Goal: Register for event/course: Sign up to attend an event or enroll in a course

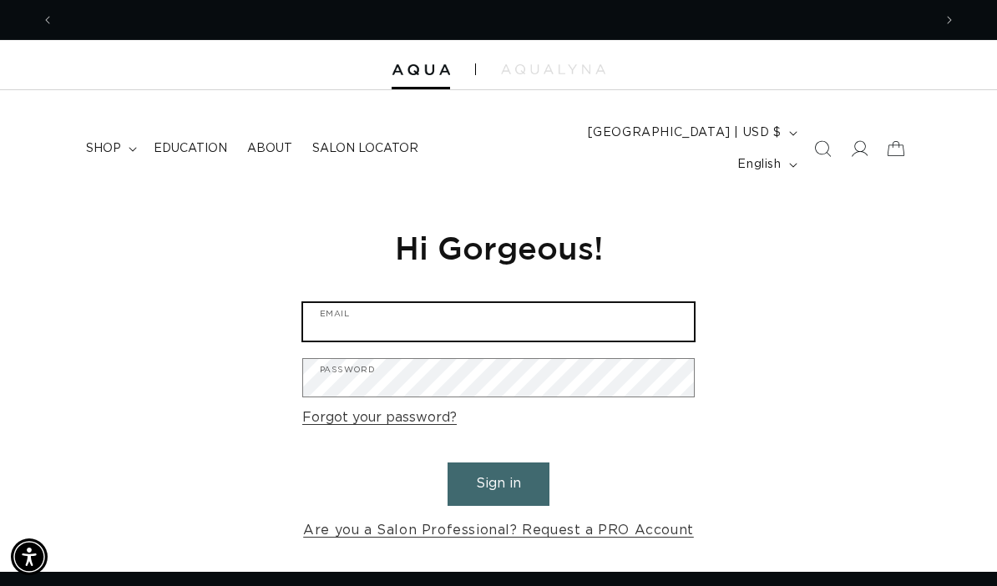
click at [377, 303] on input "Email" at bounding box center [498, 322] width 391 height 38
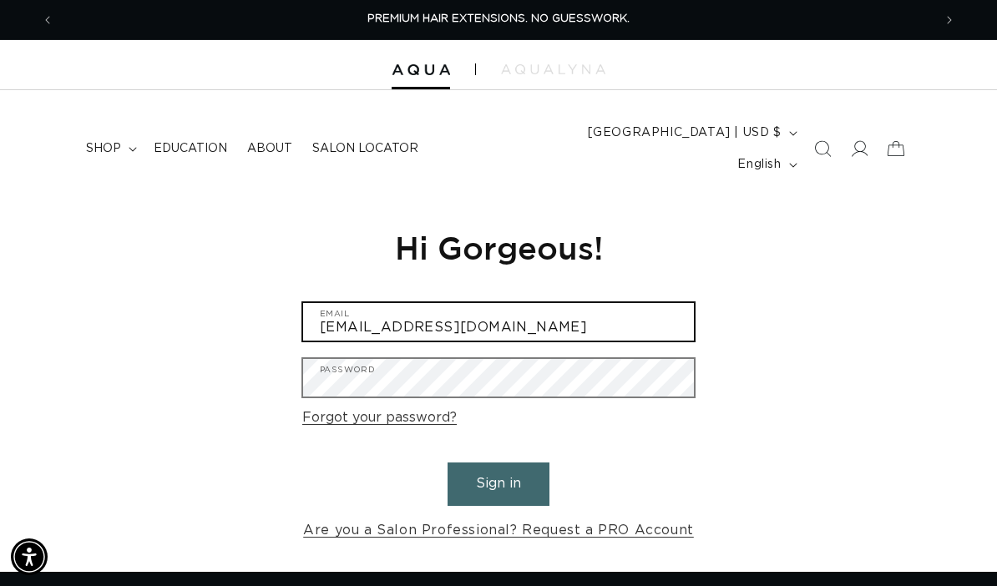
type input "averybarkema@gmail.com"
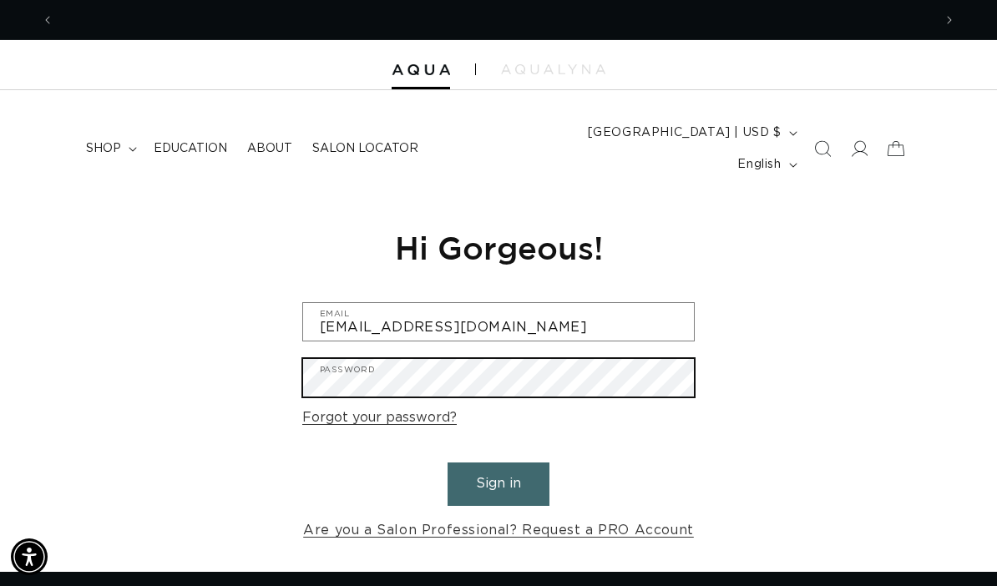
scroll to position [0, 879]
click at [499, 463] on button "Sign in" at bounding box center [499, 484] width 102 height 43
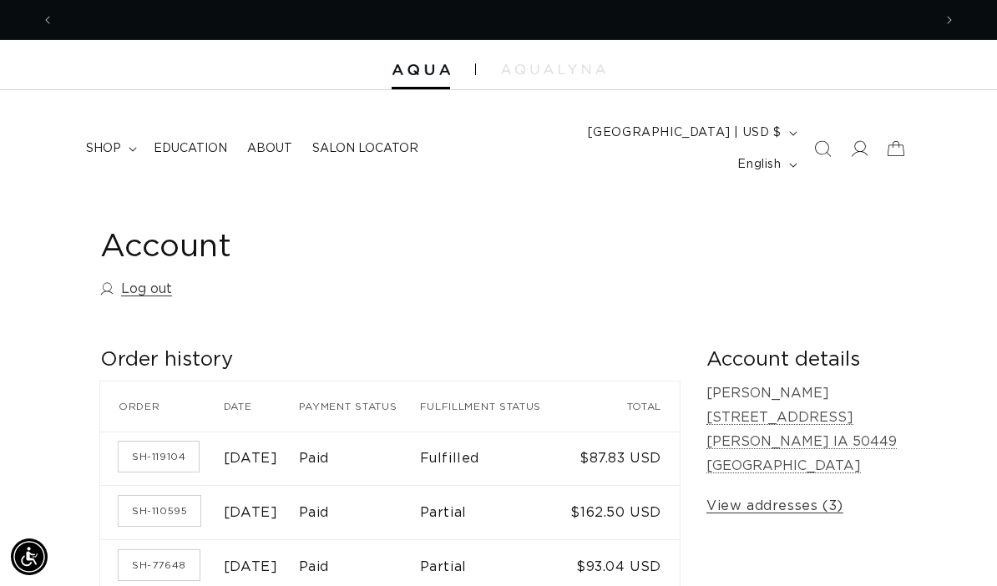
scroll to position [0, 1758]
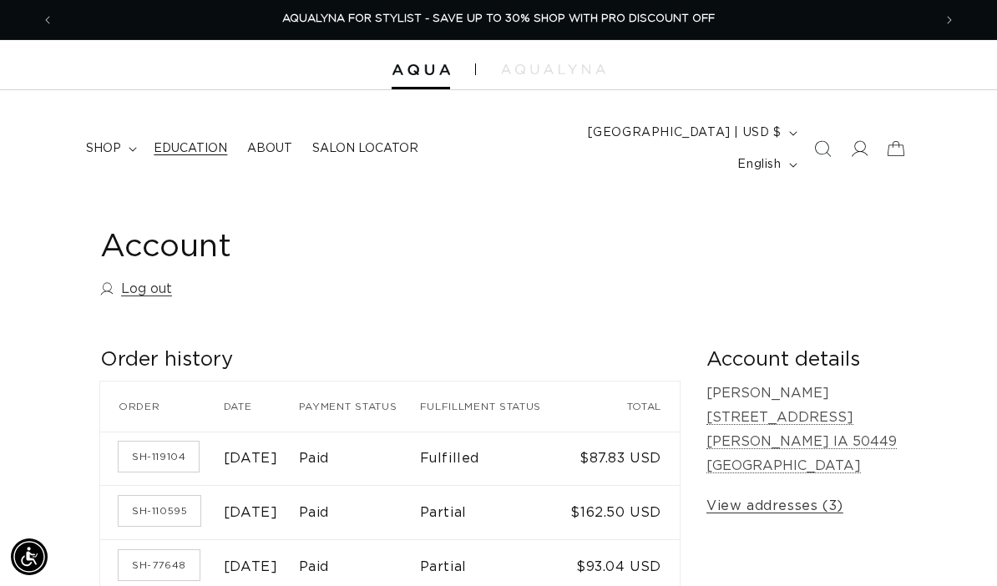
click at [173, 141] on span "Education" at bounding box center [191, 148] width 74 height 15
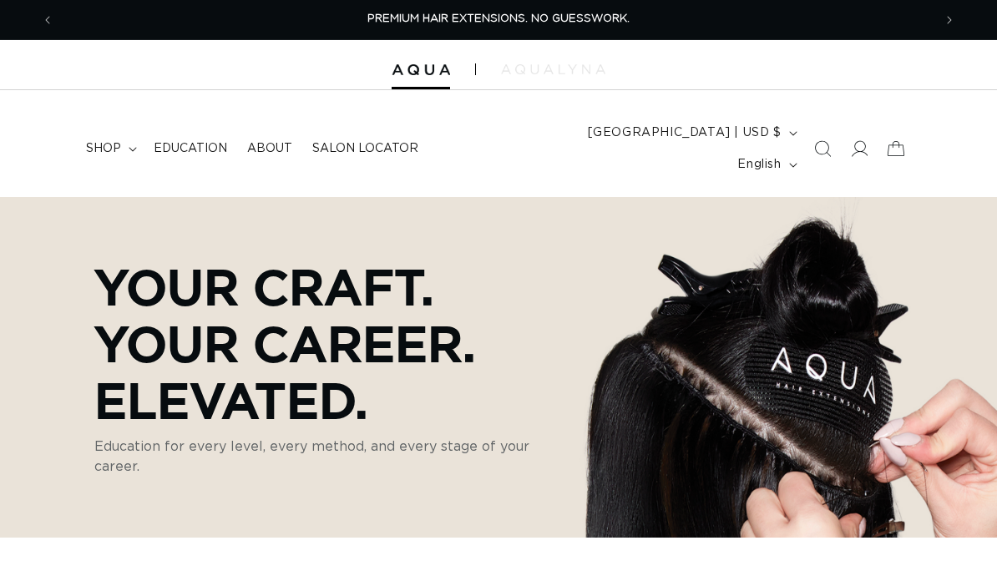
click at [541, 72] on img at bounding box center [553, 69] width 104 height 10
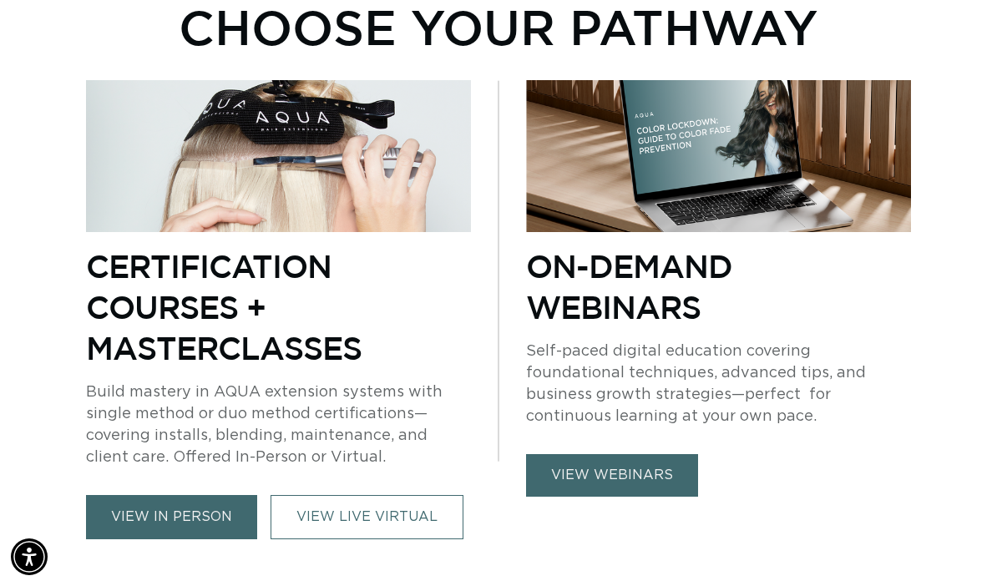
click at [222, 495] on link "view in person" at bounding box center [171, 517] width 171 height 44
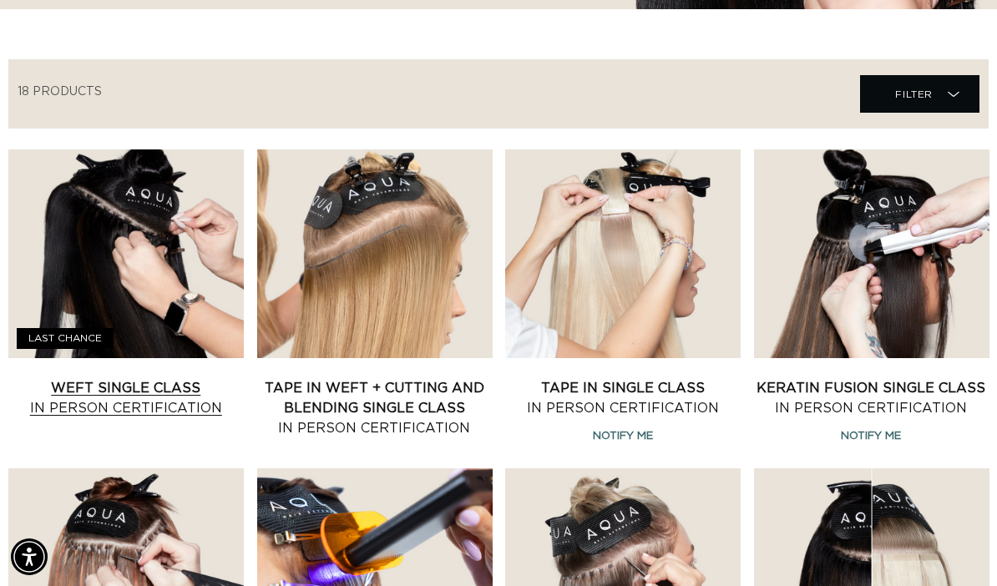
scroll to position [0, 879]
click at [185, 378] on link "Weft Single Class In Person Certification" at bounding box center [126, 398] width 236 height 40
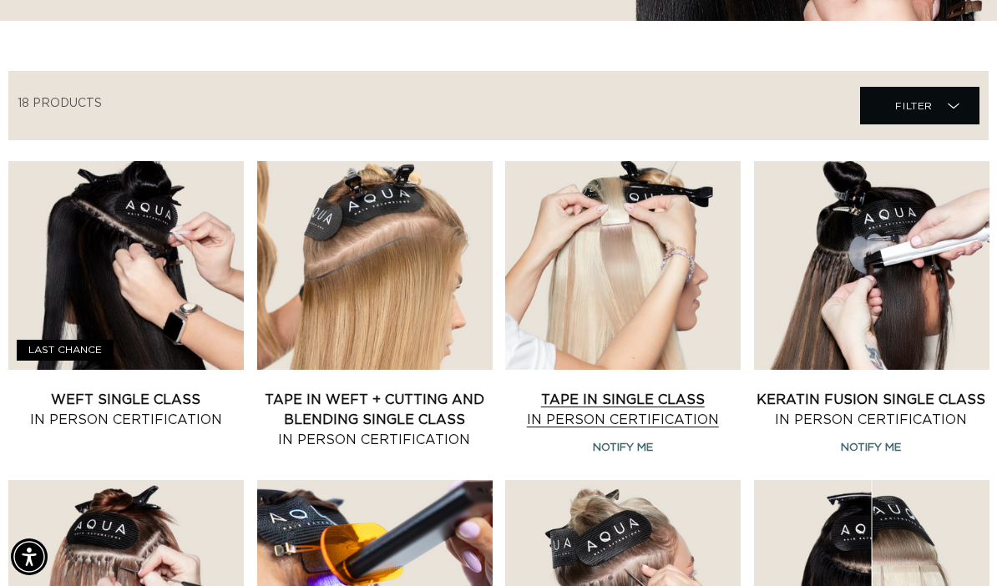
scroll to position [0, 0]
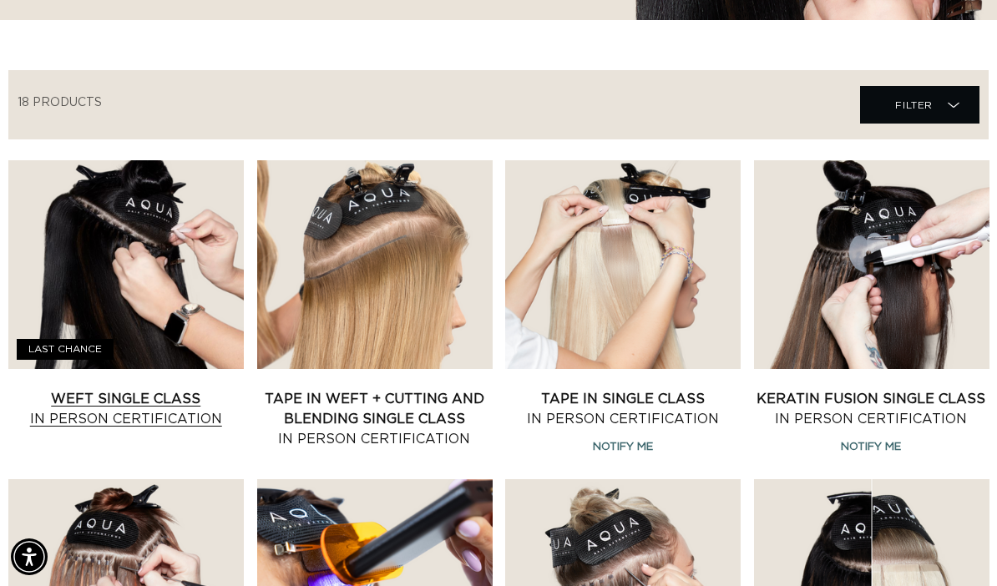
click at [134, 389] on link "Weft Single Class In Person Certification" at bounding box center [126, 409] width 236 height 40
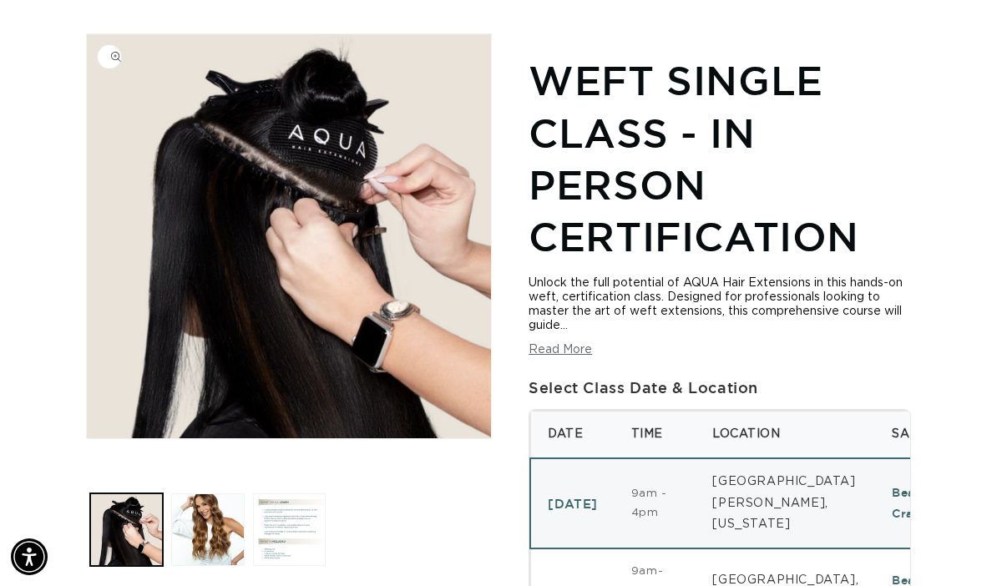
scroll to position [208, 0]
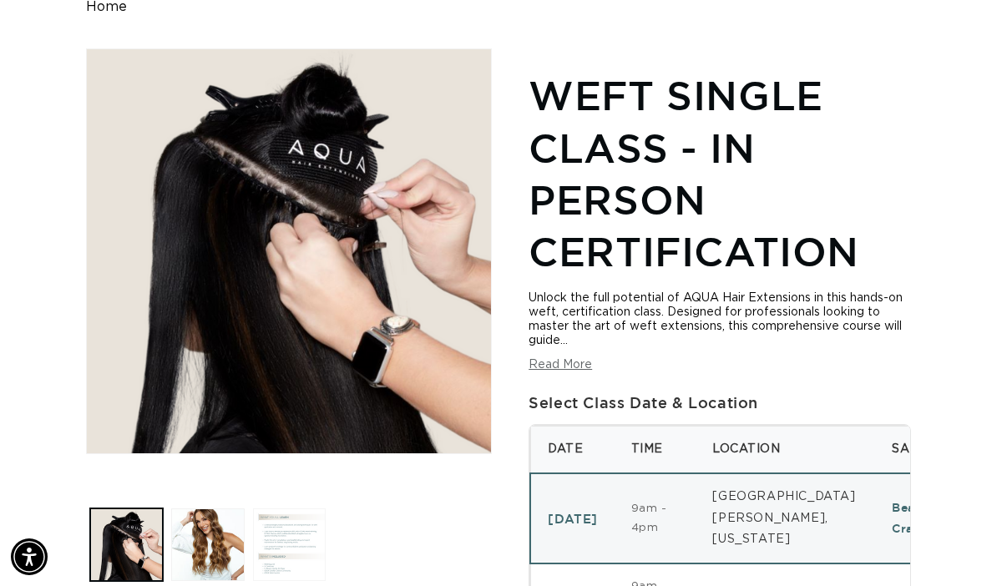
click at [270, 513] on button "Load image 3 in gallery view" at bounding box center [289, 545] width 73 height 73
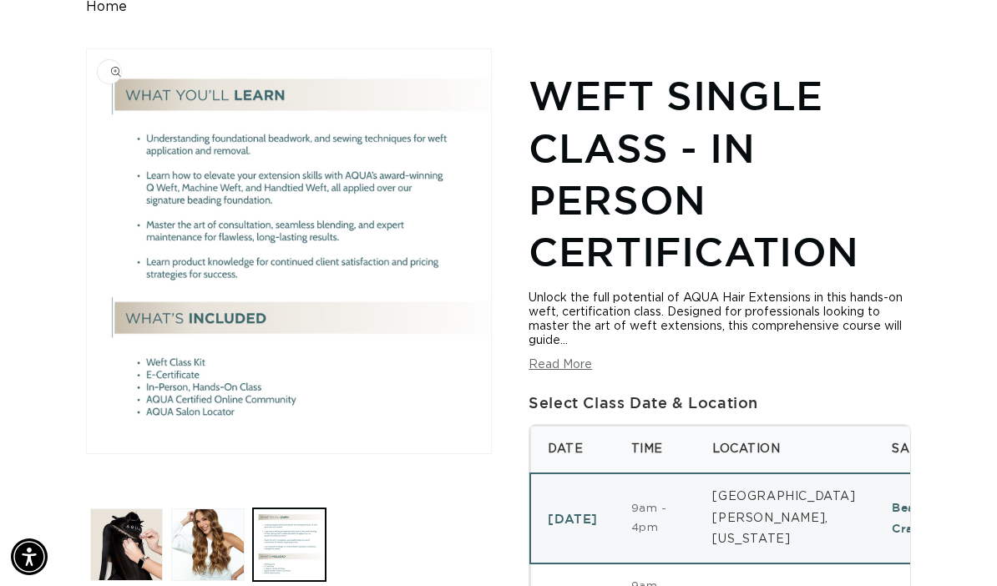
scroll to position [0, 1758]
click at [207, 521] on button "Load image 2 in gallery view" at bounding box center [207, 545] width 73 height 73
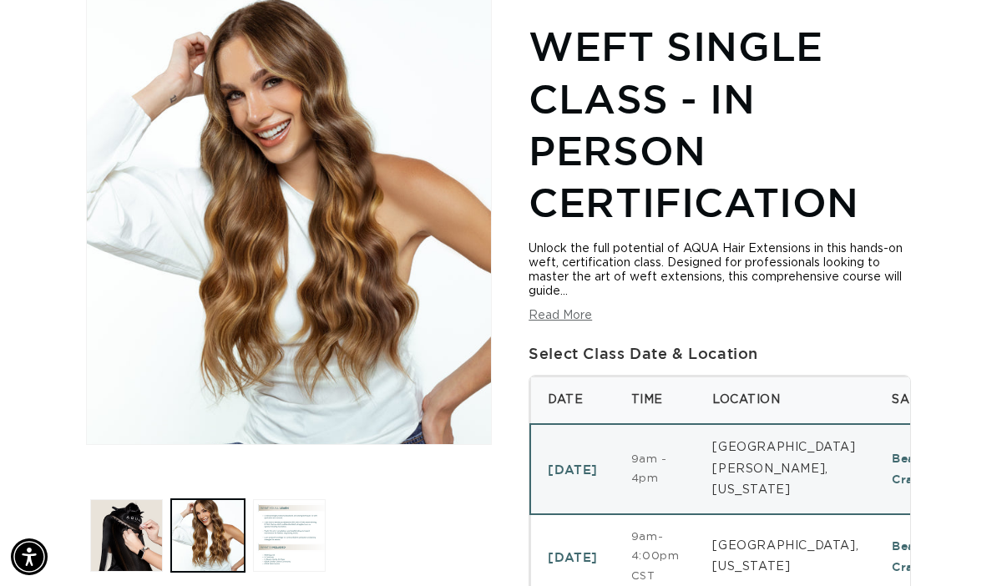
scroll to position [0, 0]
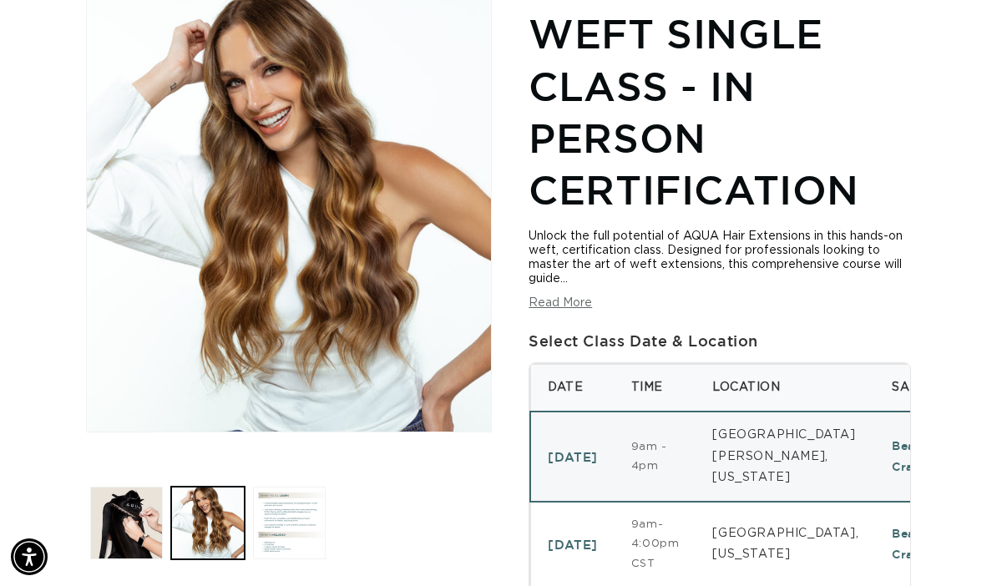
click at [117, 560] on button "Load image 1 in gallery view" at bounding box center [126, 523] width 73 height 73
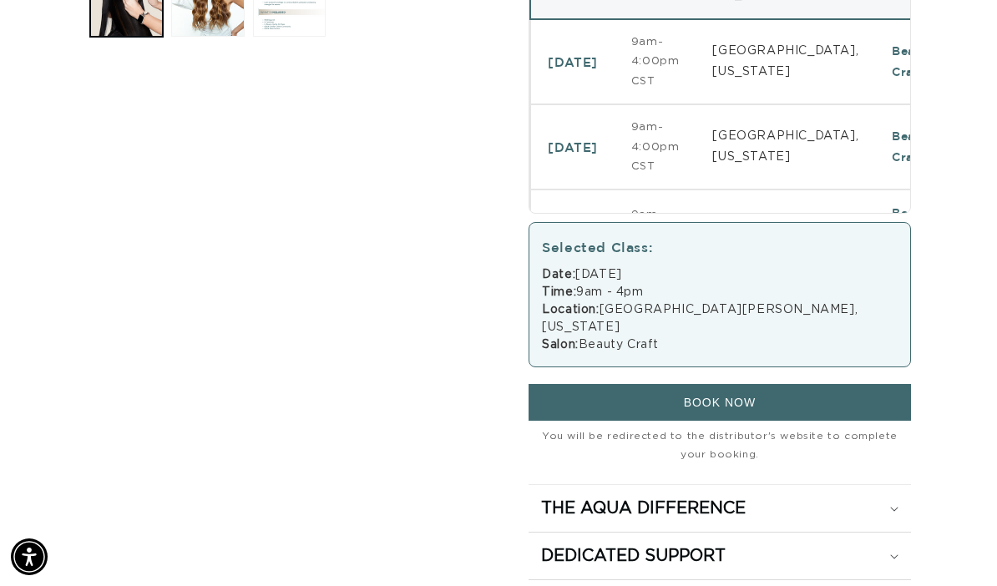
click at [772, 384] on button "BOOK NOW" at bounding box center [720, 402] width 382 height 37
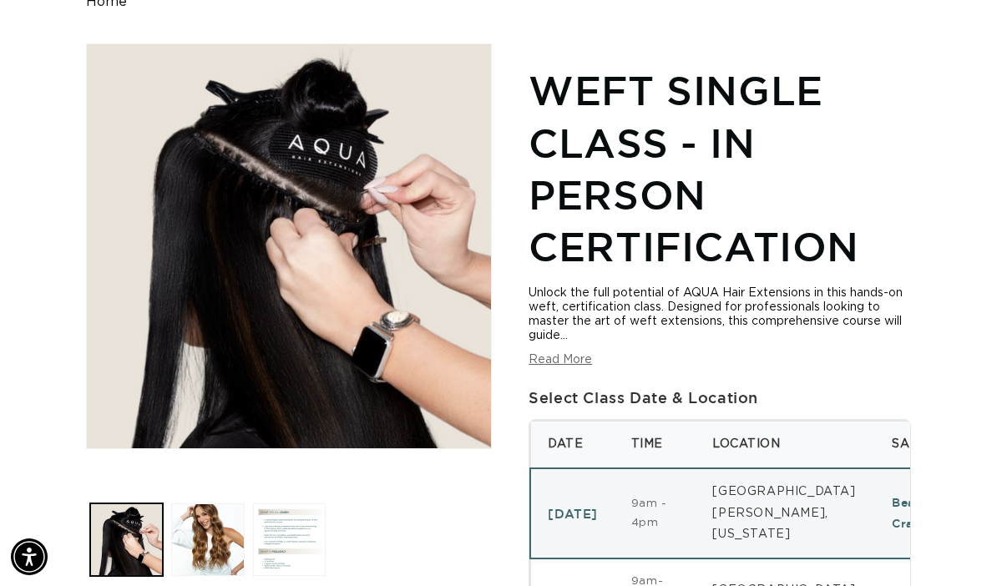
drag, startPoint x: 598, startPoint y: 511, endPoint x: 598, endPoint y: 444, distance: 66.8
click at [598, 511] on td "October 19, 2025" at bounding box center [572, 514] width 84 height 90
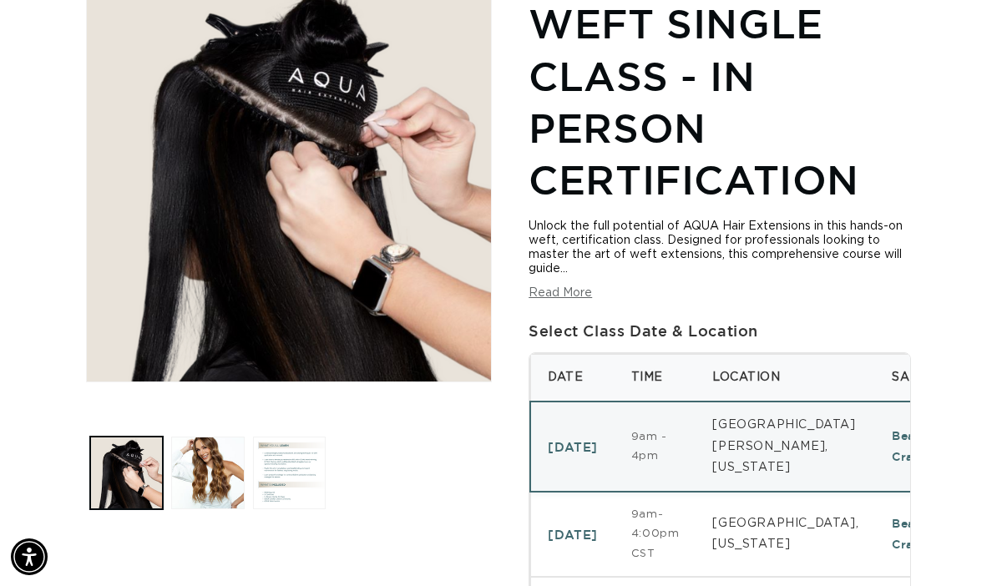
click at [598, 444] on td "October 19, 2025" at bounding box center [572, 447] width 84 height 90
click at [615, 422] on td "October 19, 2025" at bounding box center [572, 447] width 84 height 90
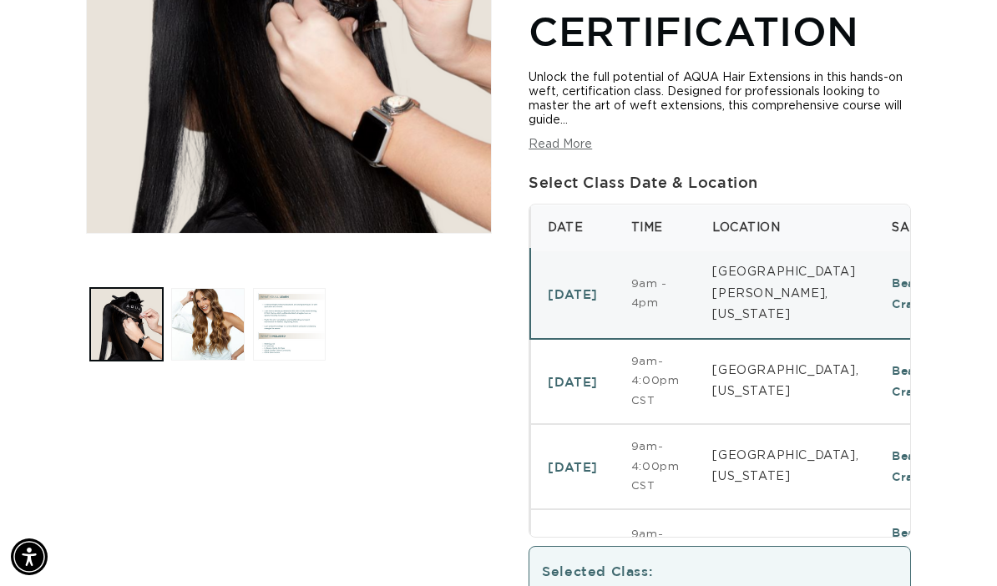
scroll to position [399, 0]
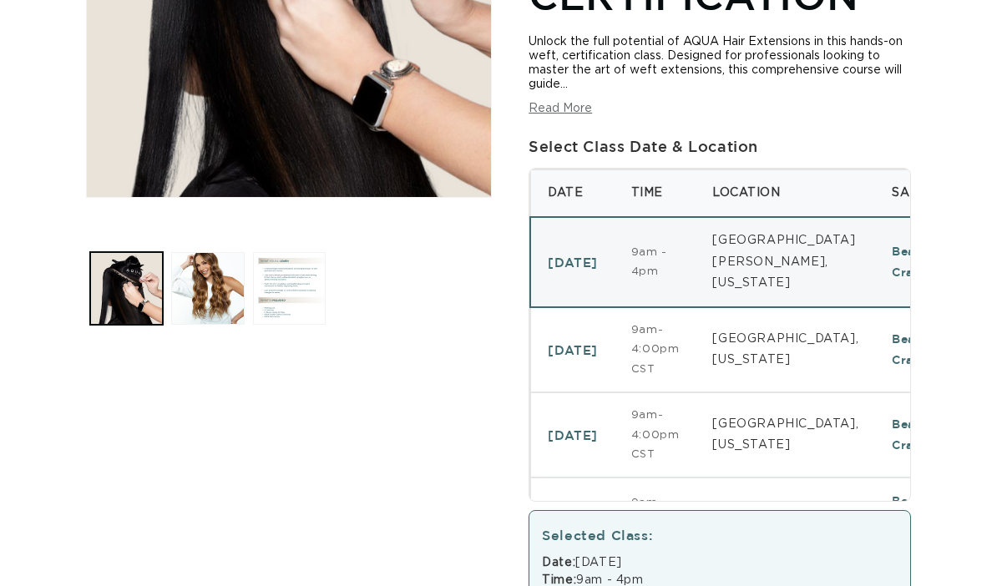
scroll to position [556, 0]
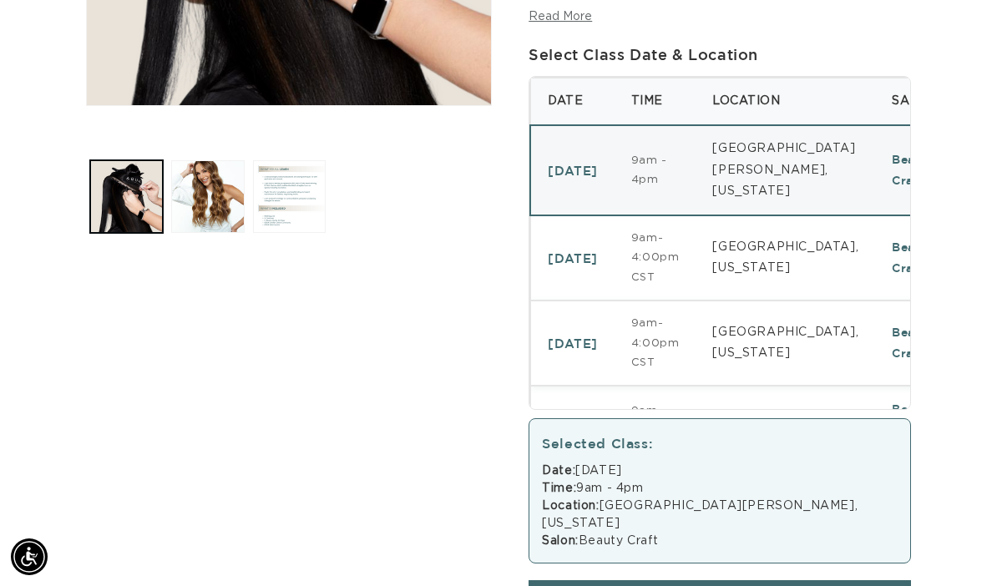
click at [650, 316] on td "9am-4:00pm CST" at bounding box center [656, 343] width 82 height 85
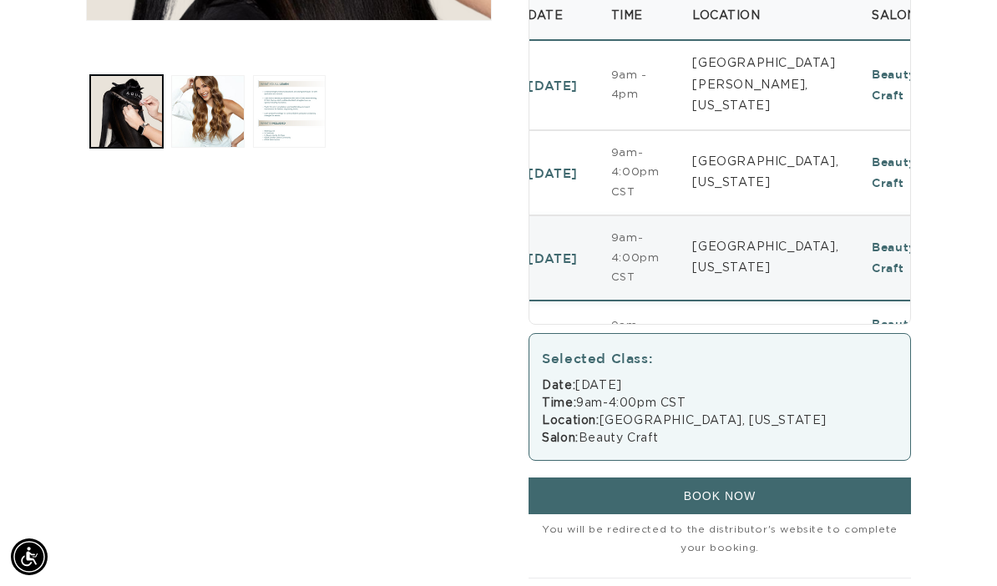
scroll to position [0, 1758]
click at [855, 62] on td "Beauty Craft" at bounding box center [906, 85] width 103 height 90
select select "46782092083428"
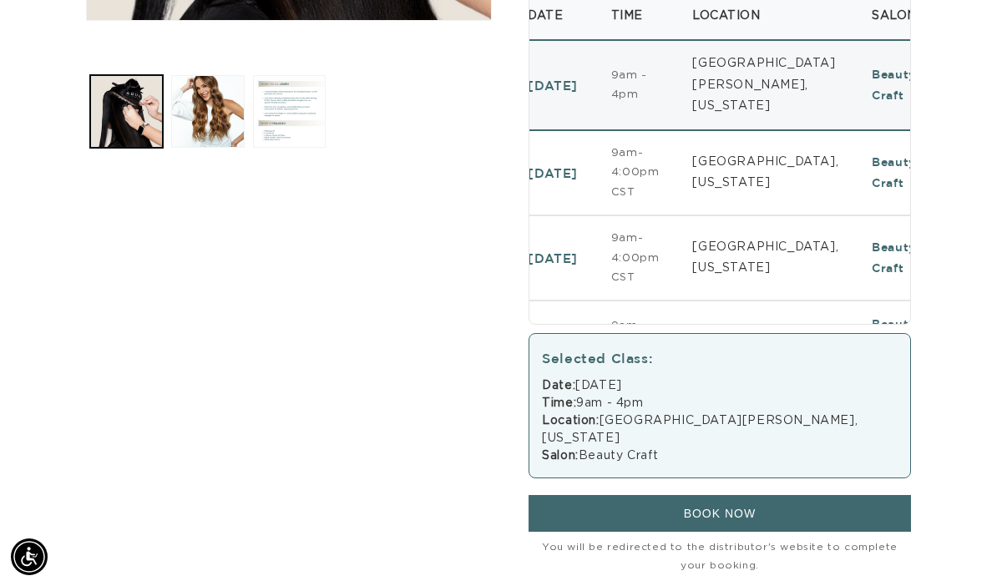
click at [669, 495] on button "BOOK NOW" at bounding box center [720, 513] width 382 height 37
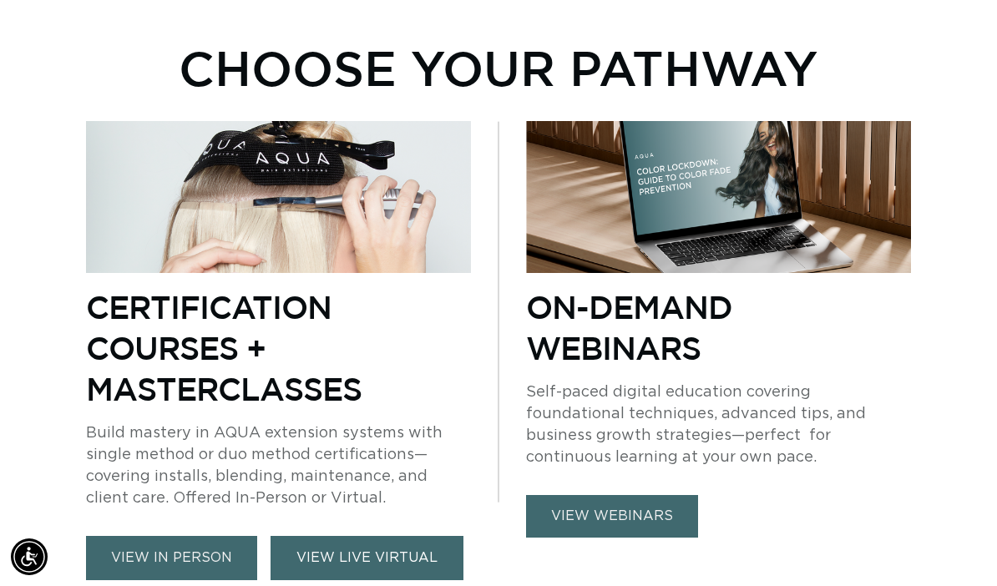
click at [371, 537] on link "VIEW LIVE VIRTUAL" at bounding box center [367, 558] width 193 height 44
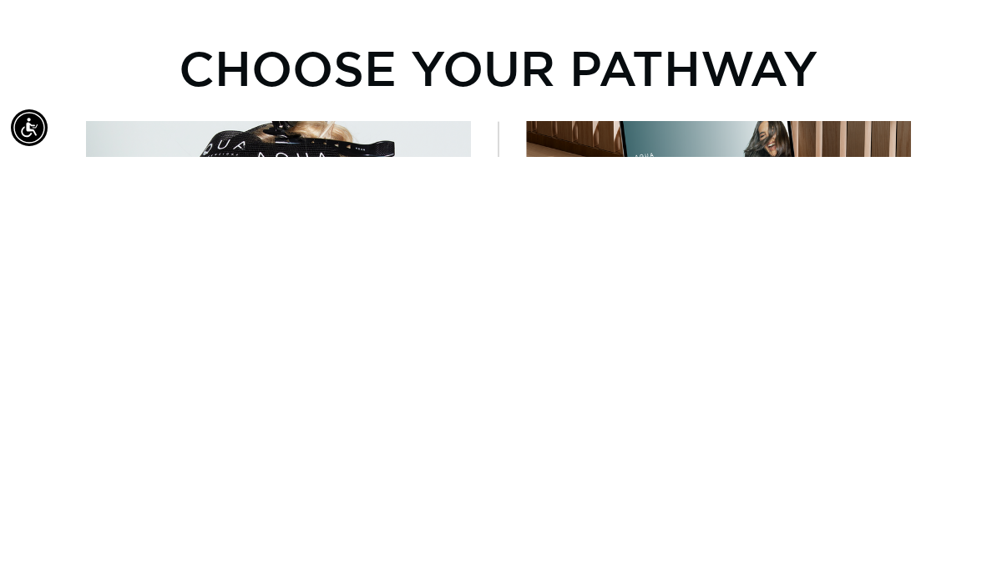
scroll to position [599, 0]
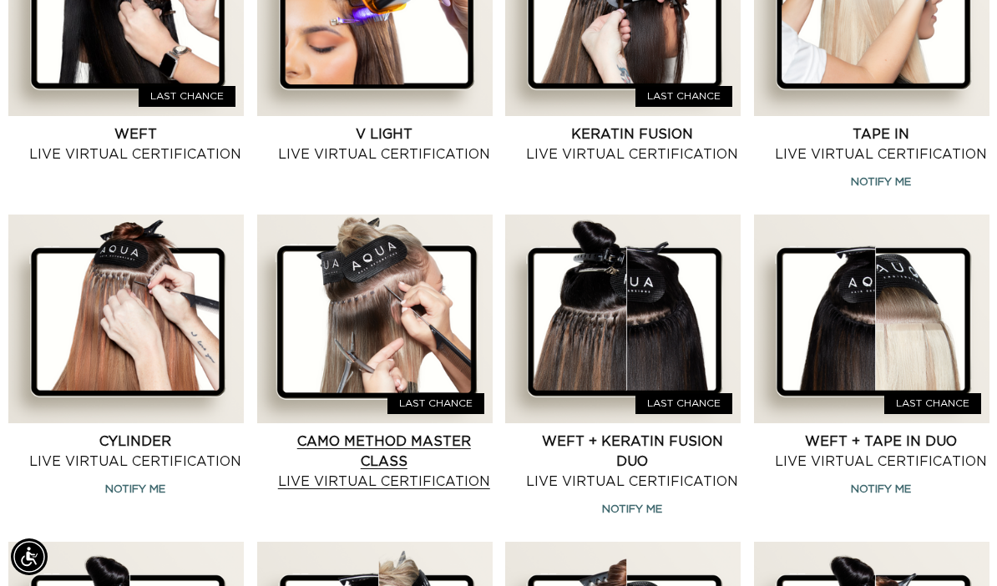
scroll to position [713, 0]
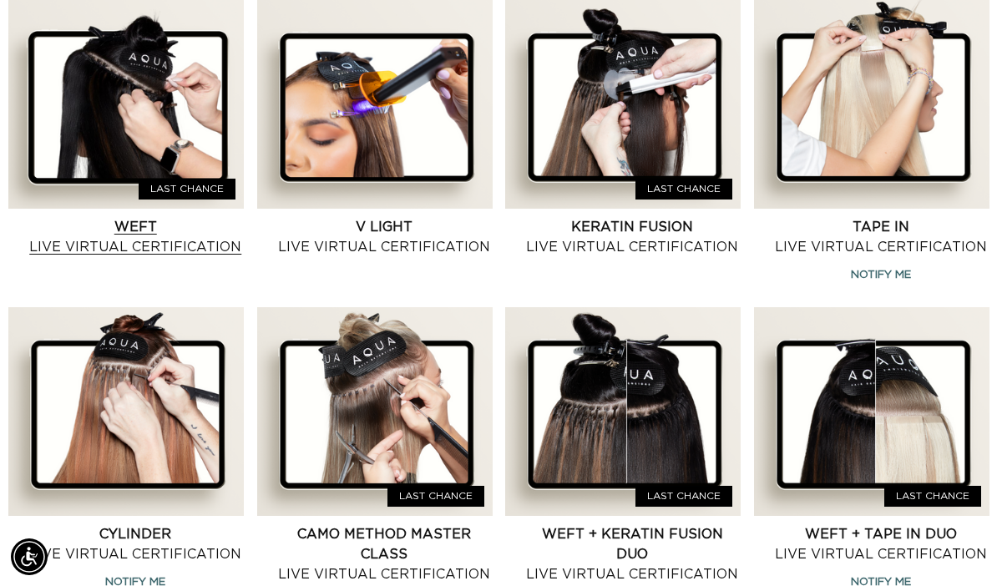
click at [160, 217] on link "Weft Live Virtual Certification" at bounding box center [136, 237] width 216 height 40
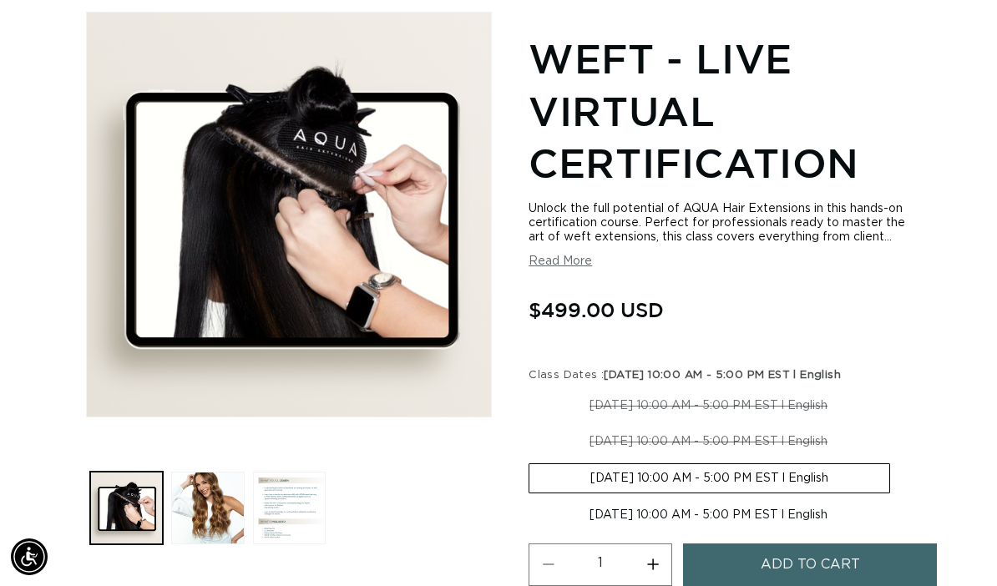
scroll to position [0, 879]
drag, startPoint x: 546, startPoint y: 304, endPoint x: 684, endPoint y: 302, distance: 137.9
click at [684, 302] on div "Regular price $499.00 USD Regular price Sale price $499.00 USD Unit price / per…" at bounding box center [720, 312] width 382 height 36
click at [743, 275] on section "Weft - Live Virtual Certification Unlock the full potential of AQUA Hair Extens…" at bounding box center [720, 370] width 382 height 685
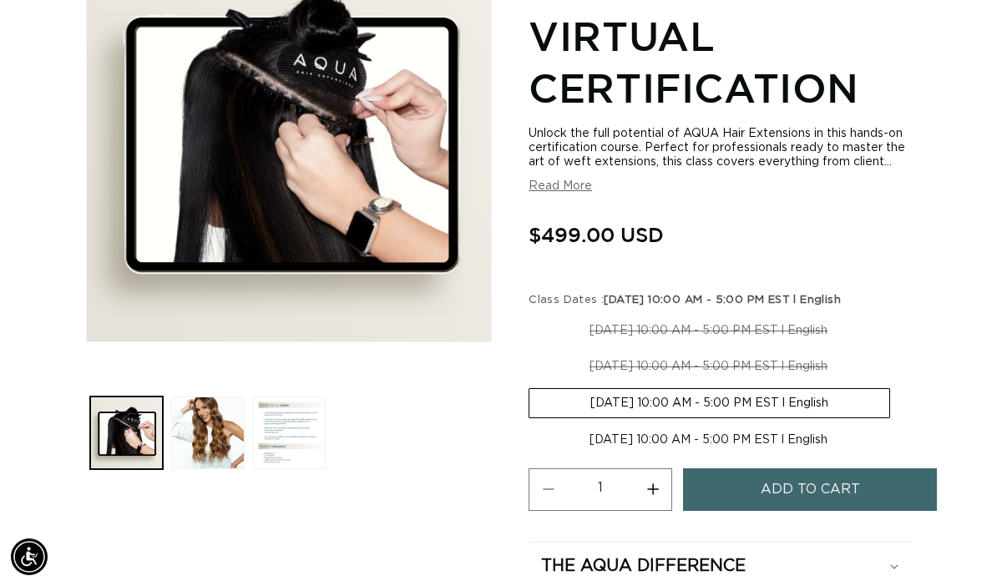
scroll to position [0, 0]
click at [312, 403] on button "Load image 3 in gallery view" at bounding box center [289, 433] width 73 height 73
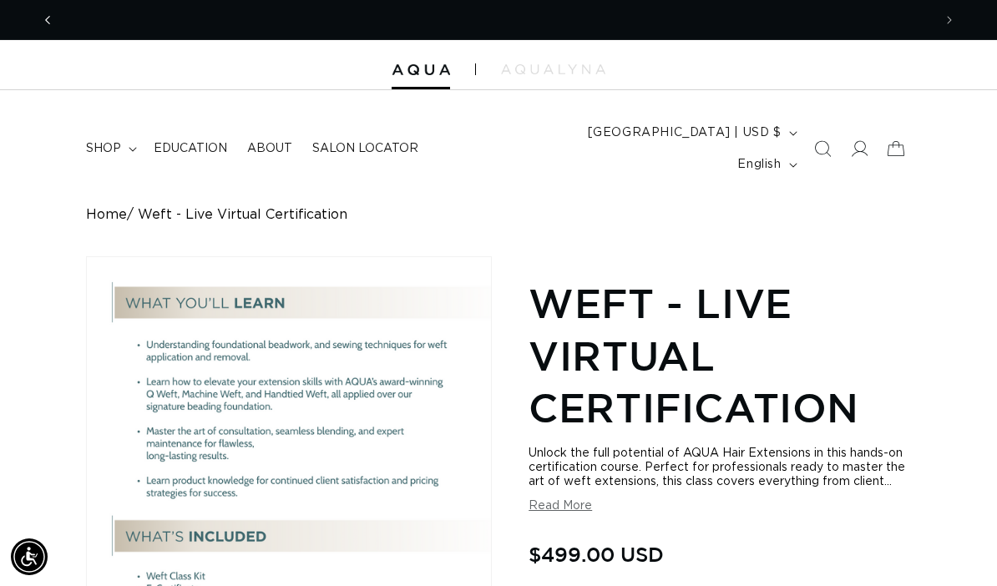
click at [45, 18] on icon "Previous announcement" at bounding box center [48, 20] width 6 height 18
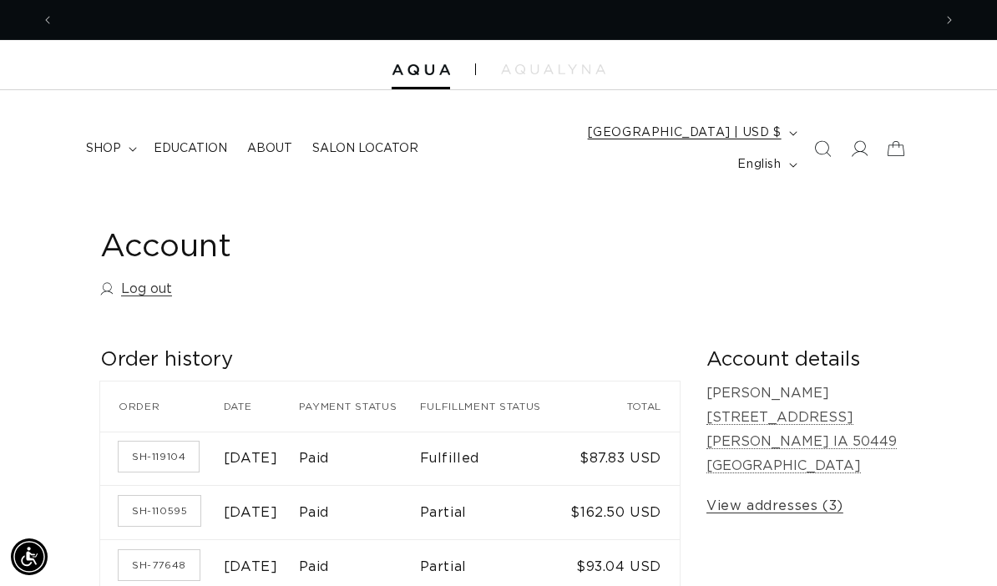
scroll to position [0, 879]
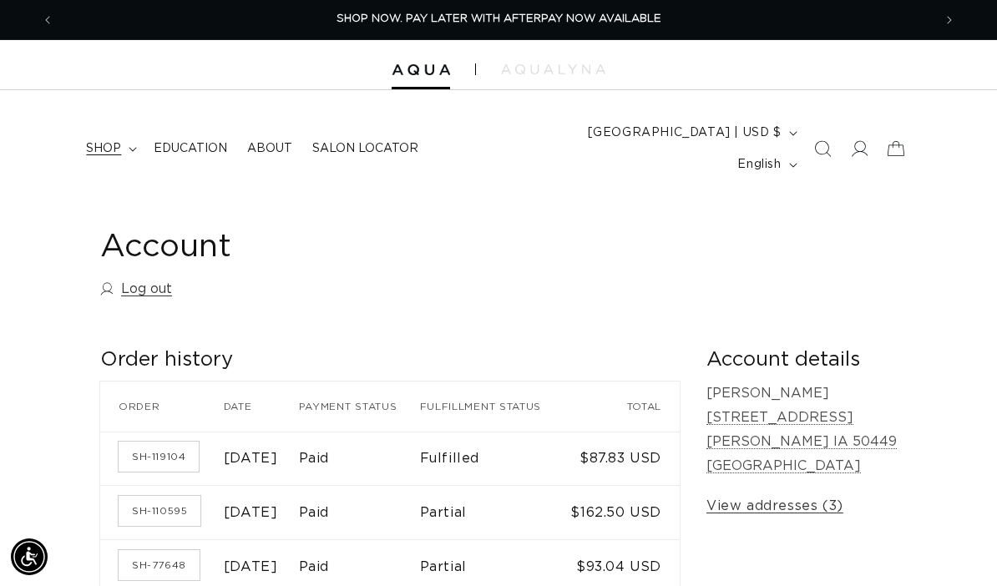
click at [113, 141] on span "shop" at bounding box center [103, 148] width 35 height 15
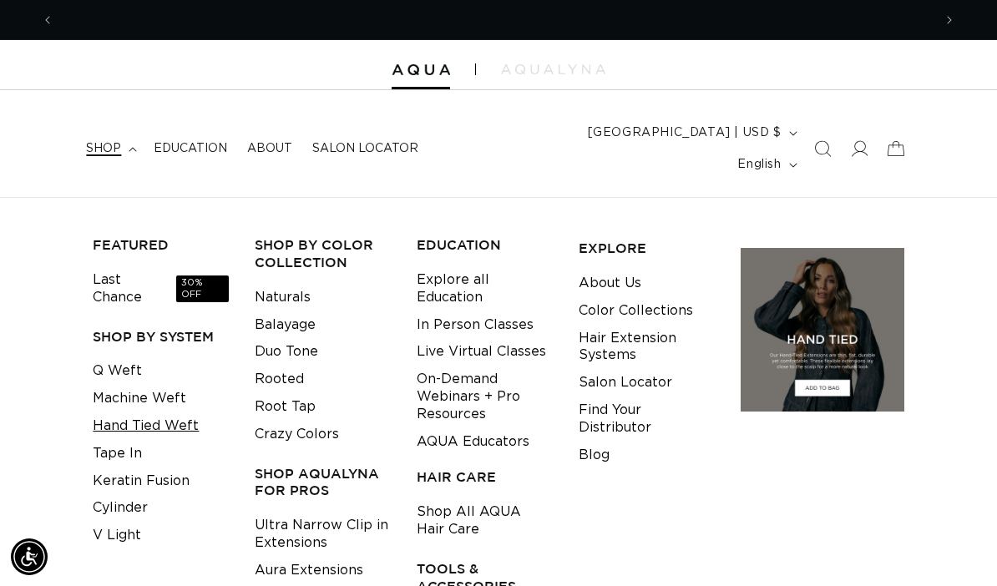
scroll to position [0, 0]
click at [146, 385] on link "Machine Weft" at bounding box center [140, 399] width 94 height 28
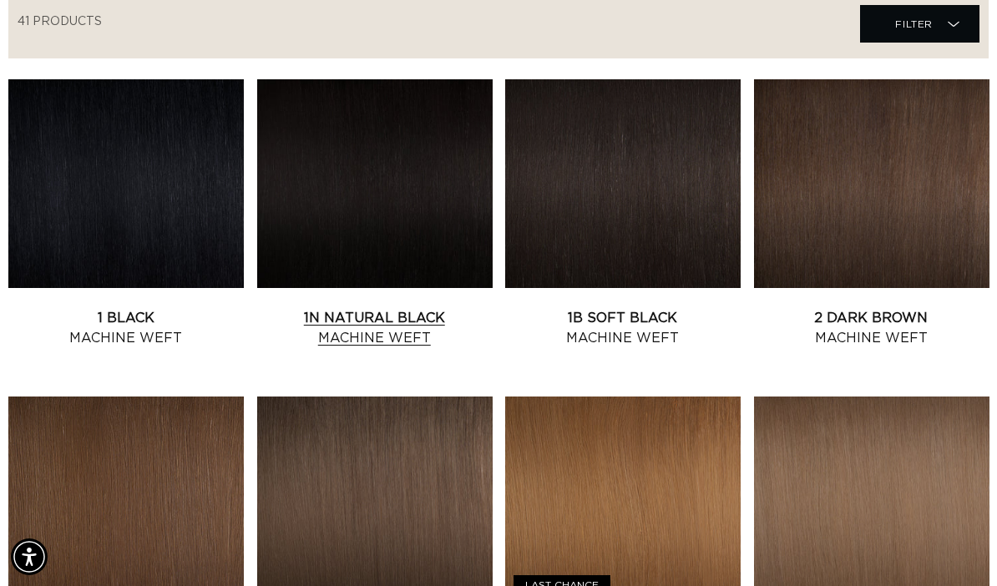
scroll to position [0, 879]
click at [380, 308] on link "1N Natural Black Machine Weft" at bounding box center [375, 328] width 236 height 40
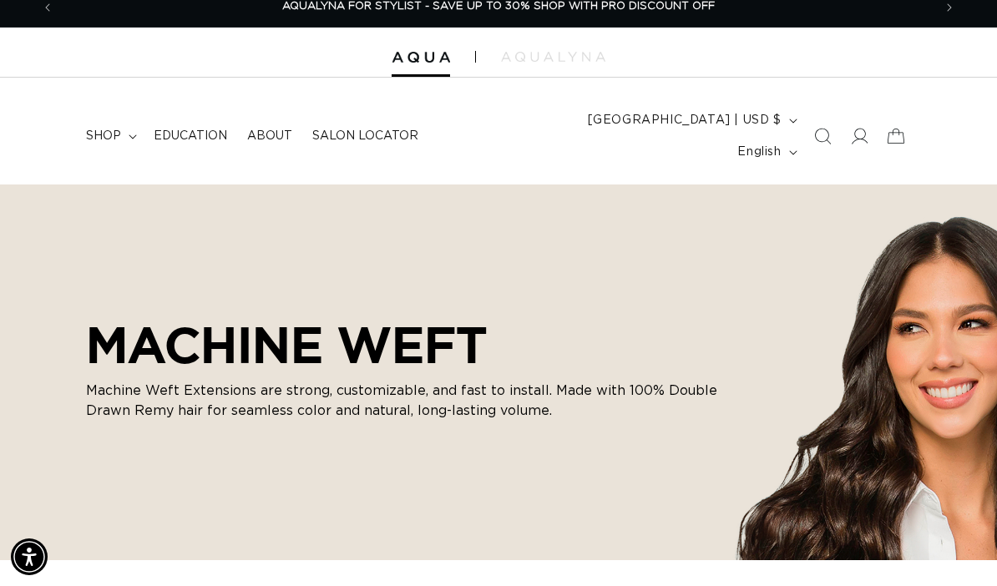
scroll to position [0, 0]
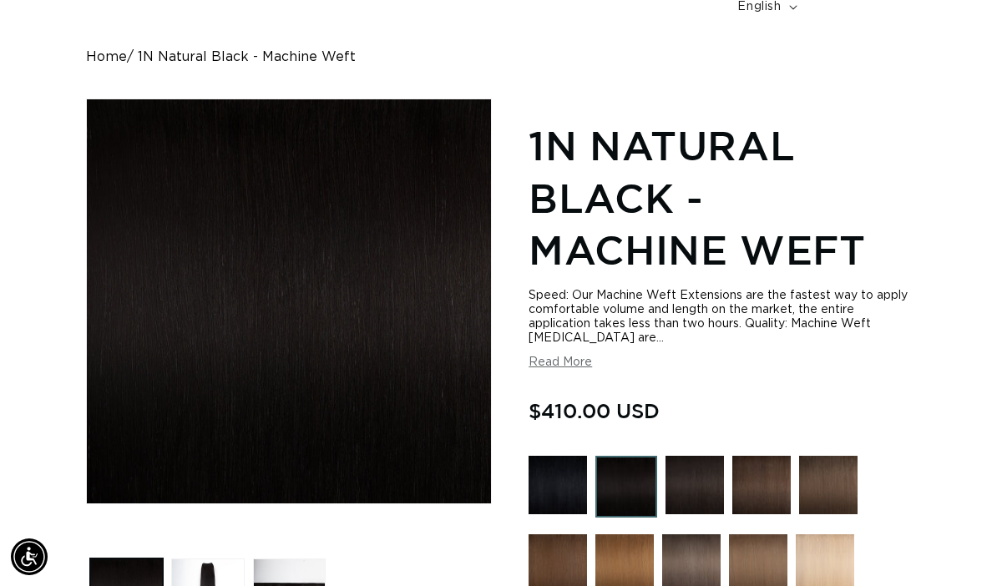
scroll to position [0, 1758]
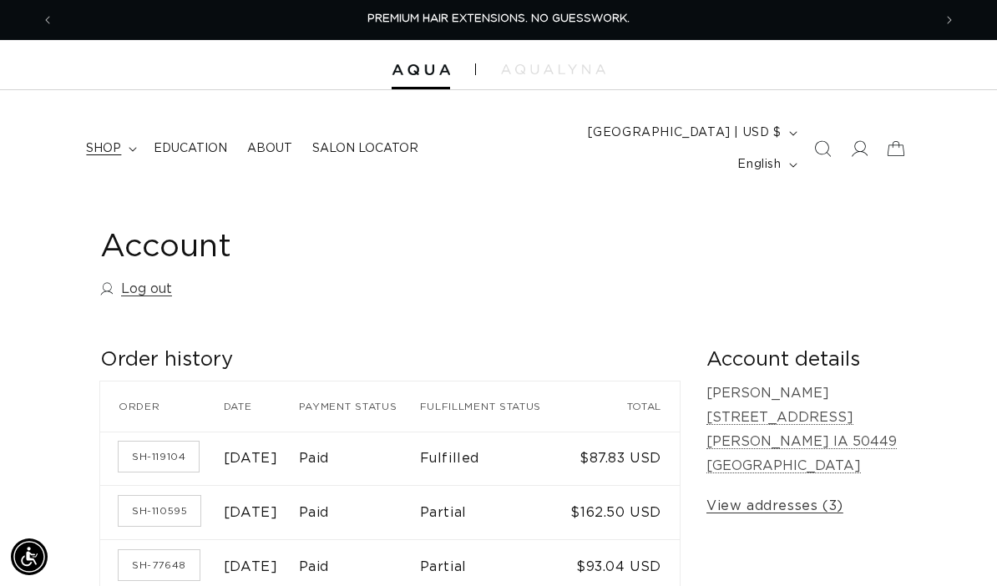
click at [126, 144] on summary "shop" at bounding box center [110, 148] width 68 height 35
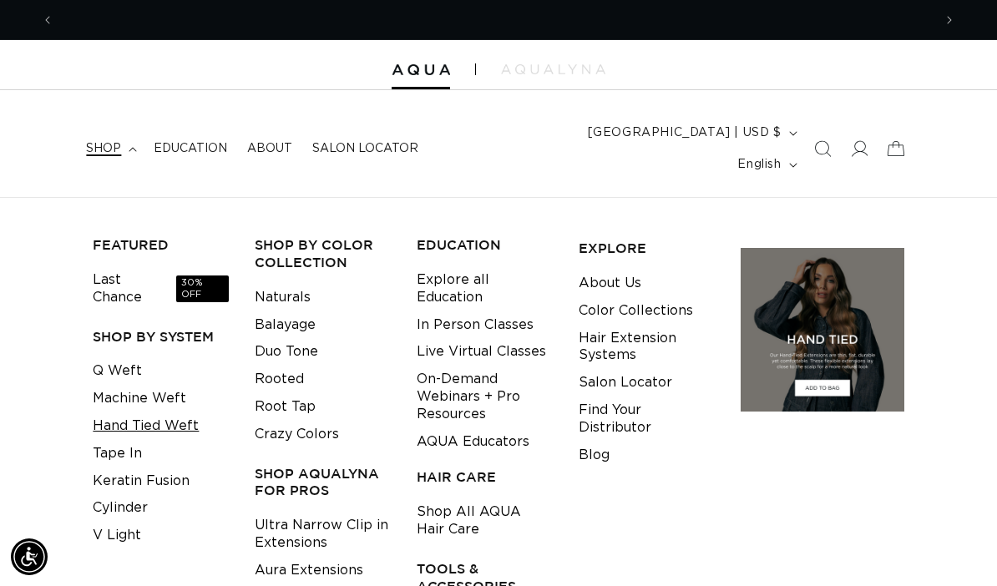
scroll to position [0, 879]
click at [139, 413] on link "Hand Tied Weft" at bounding box center [146, 427] width 106 height 28
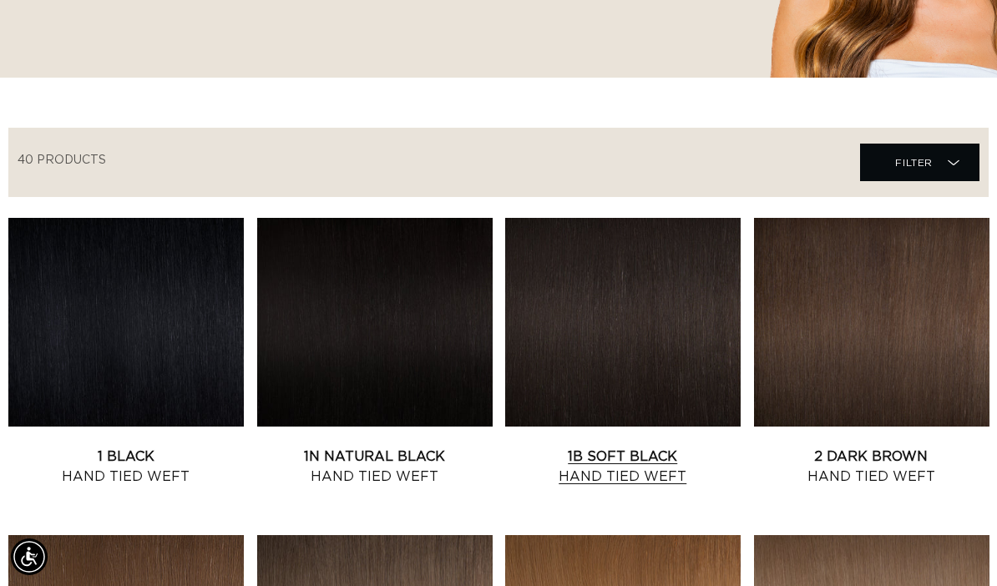
scroll to position [539, 0]
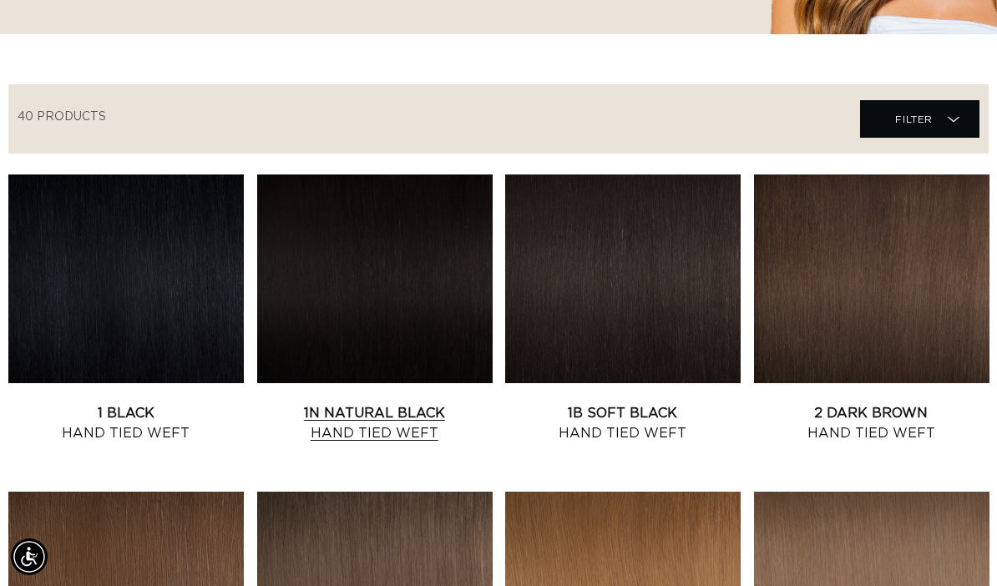
click at [382, 403] on link "1N Natural Black Hand Tied Weft" at bounding box center [375, 423] width 236 height 40
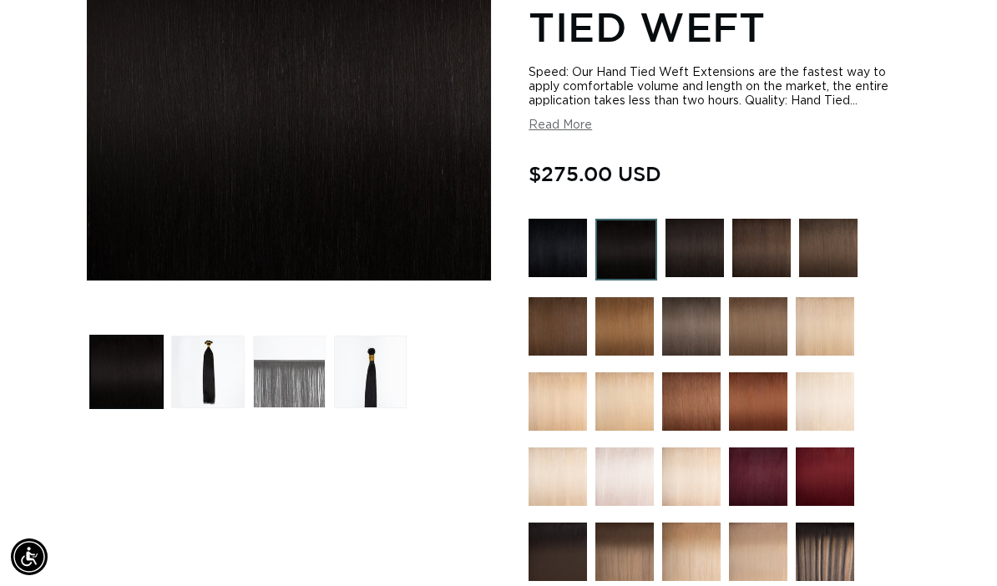
scroll to position [0, 1758]
click at [299, 350] on button "Load image 3 in gallery view" at bounding box center [289, 372] width 73 height 73
